Goal: Information Seeking & Learning: Find specific fact

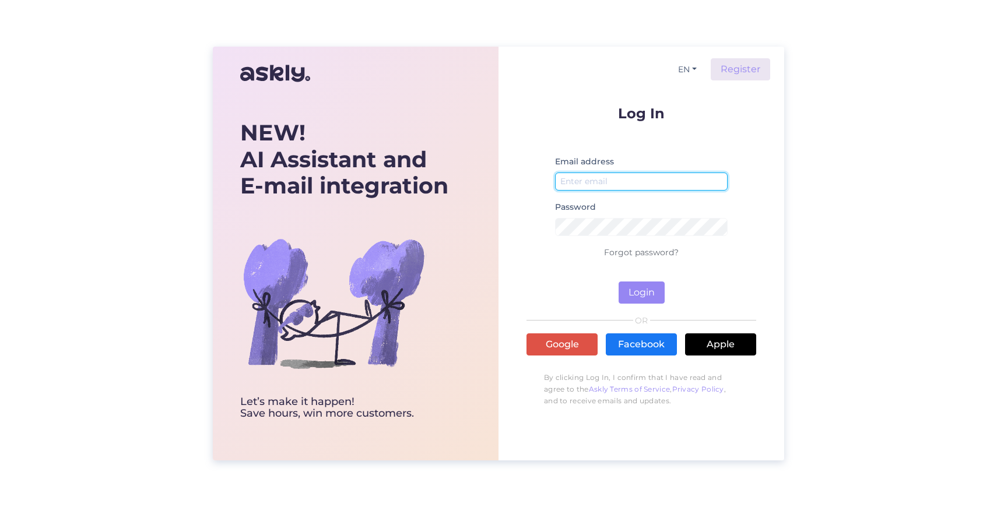
click at [613, 186] on input "email" at bounding box center [641, 182] width 173 height 18
click at [0, 507] on com-1password-button at bounding box center [0, 507] width 0 height 0
type input "[EMAIL_ADDRESS][DOMAIN_NAME]"
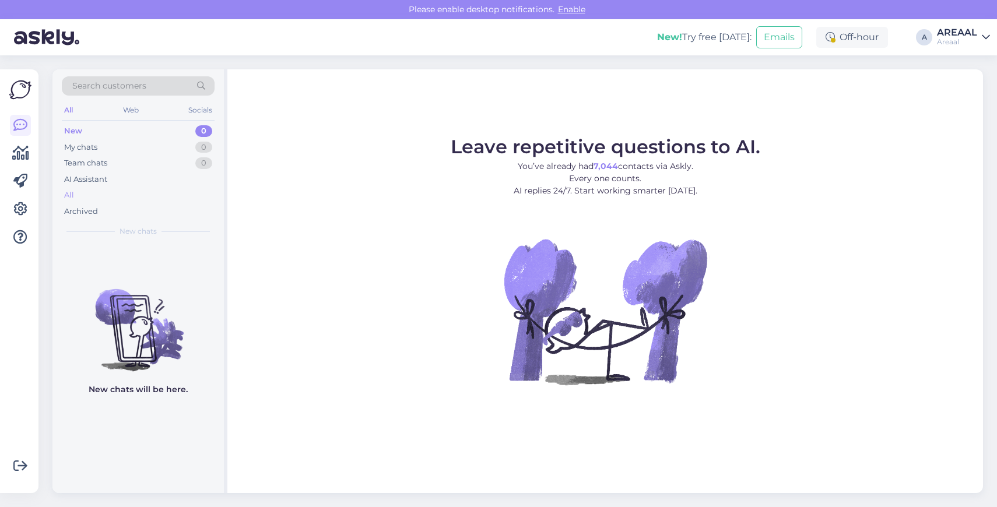
click at [191, 197] on div "All" at bounding box center [138, 195] width 153 height 16
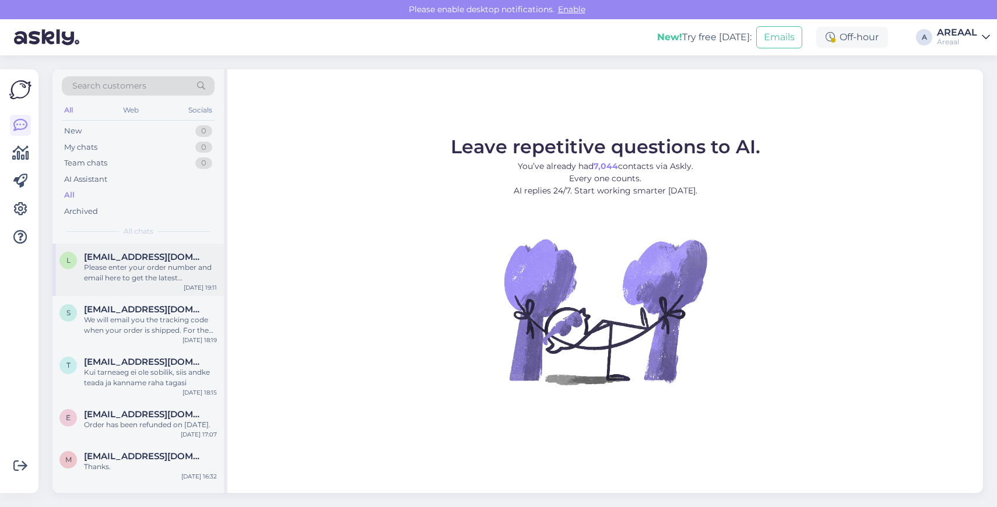
click at [192, 279] on div "Please enter your order number and email here to get the latest information on …" at bounding box center [150, 272] width 133 height 21
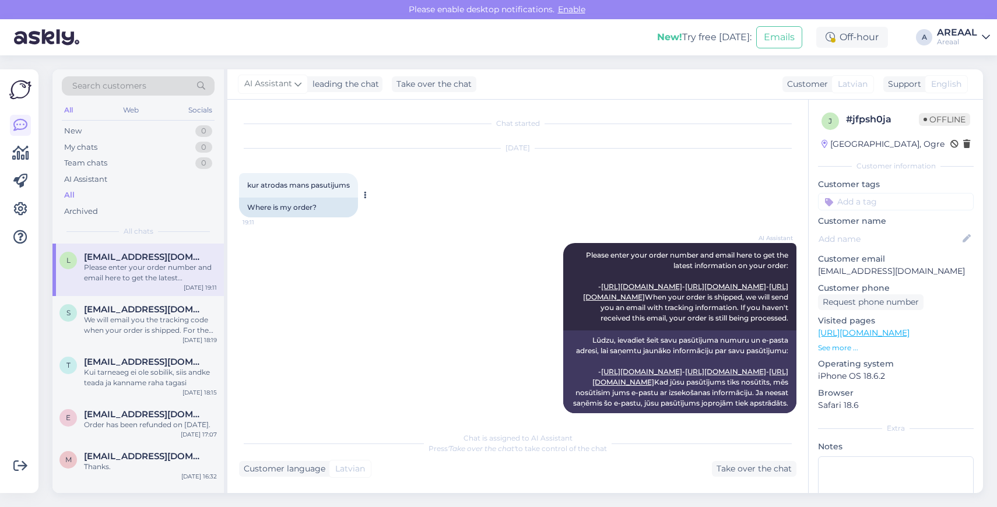
scroll to position [73, 0]
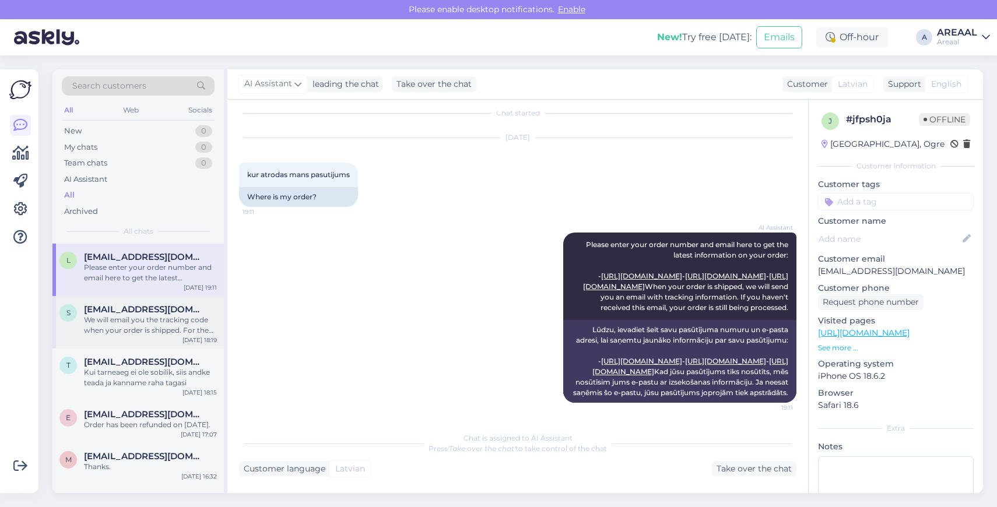
click at [158, 344] on div "s [PERSON_NAME][EMAIL_ADDRESS][DOMAIN_NAME] We will email you the tracking code…" at bounding box center [137, 322] width 171 height 52
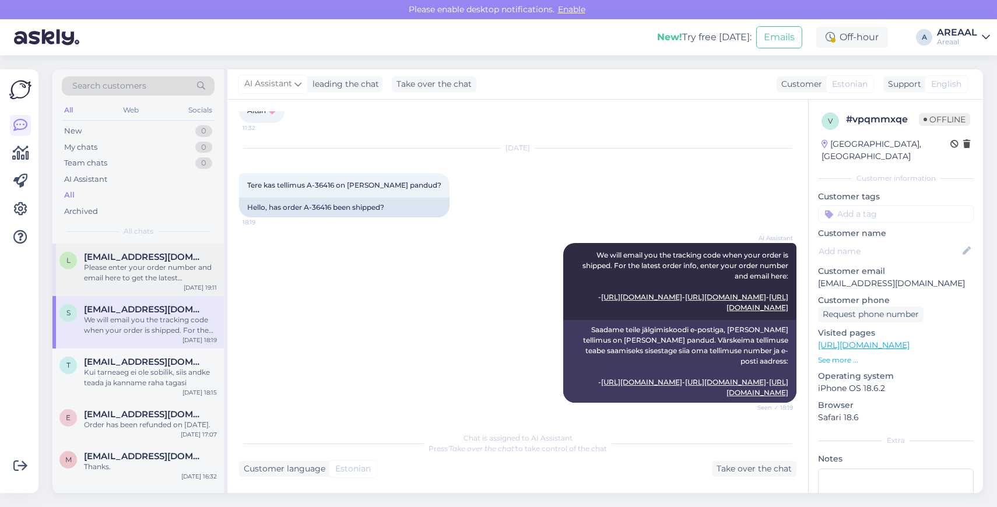
click at [173, 275] on div "Please enter your order number and email here to get the latest information on …" at bounding box center [150, 272] width 133 height 21
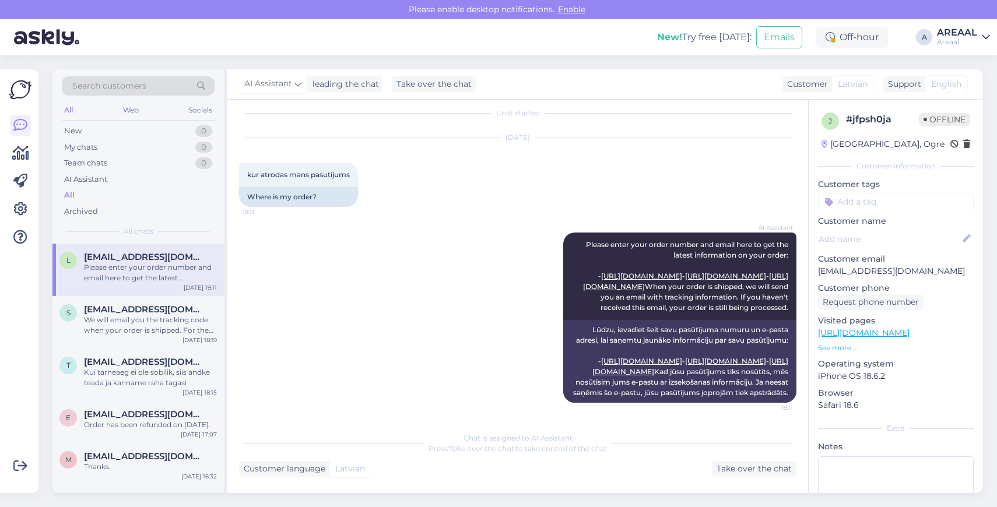
click at [888, 271] on p "[EMAIL_ADDRESS][DOMAIN_NAME]" at bounding box center [896, 271] width 156 height 12
copy p "[EMAIL_ADDRESS][DOMAIN_NAME]"
